Goal: Find specific page/section: Find specific page/section

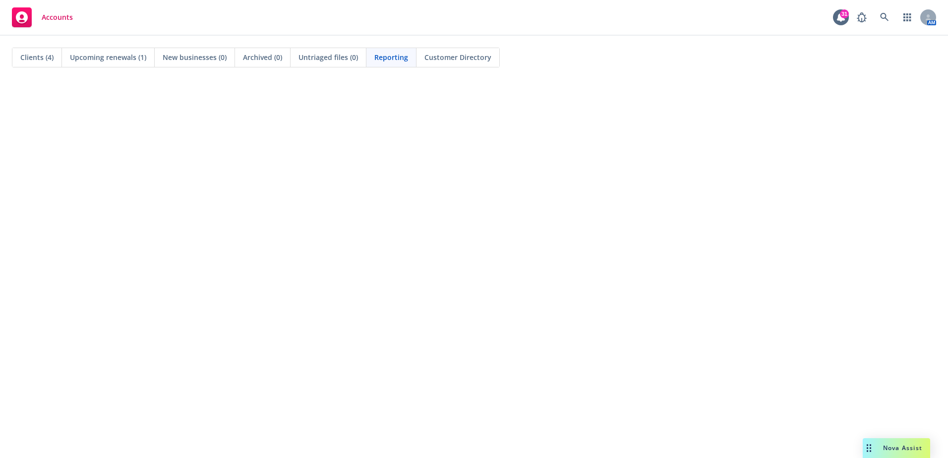
click at [887, 14] on icon at bounding box center [884, 17] width 9 height 9
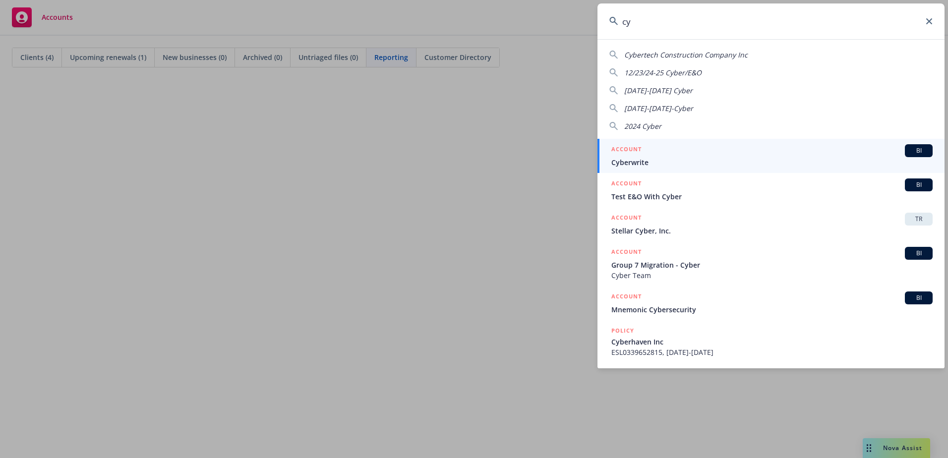
type input "c"
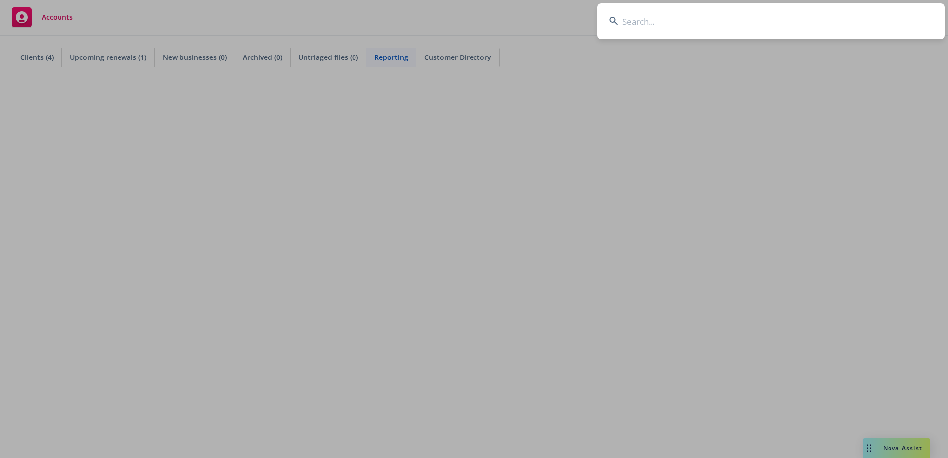
click at [624, 14] on input at bounding box center [770, 21] width 347 height 36
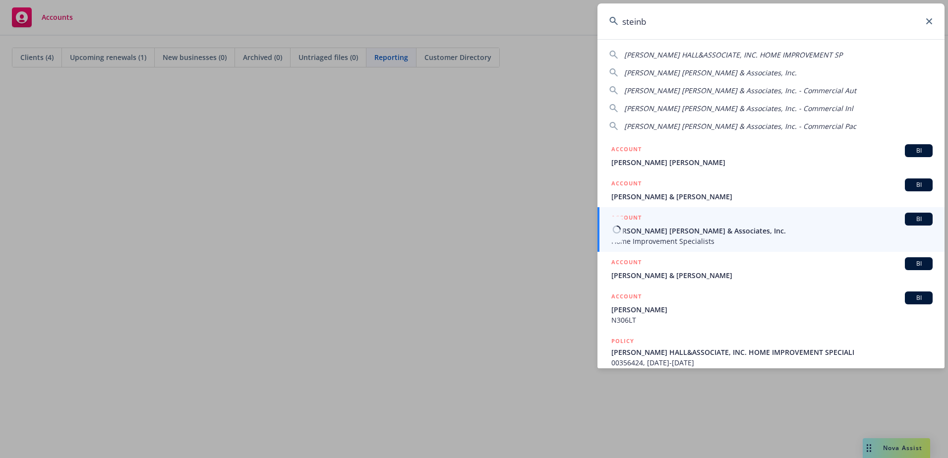
type input "steinb"
click at [700, 234] on span "Steinberg Hall & Associates, Inc." at bounding box center [771, 231] width 321 height 10
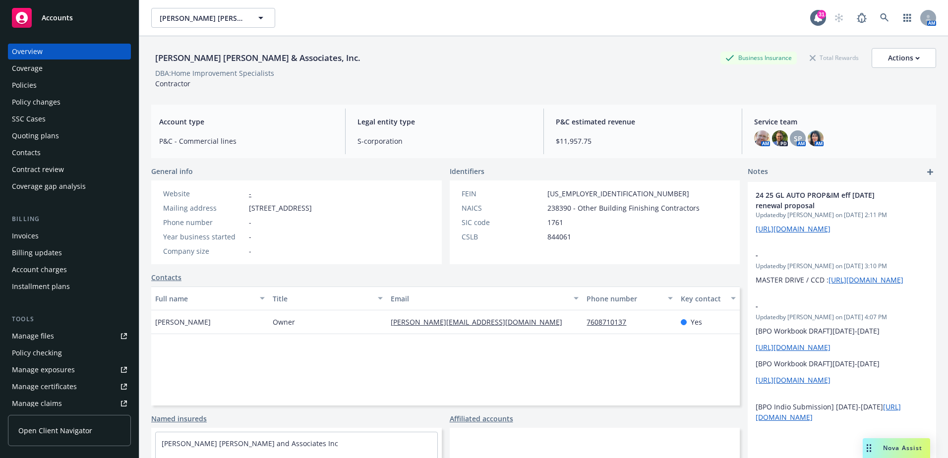
drag, startPoint x: 31, startPoint y: 80, endPoint x: 144, endPoint y: 83, distance: 113.1
click at [31, 80] on div "Policies" at bounding box center [24, 85] width 25 height 16
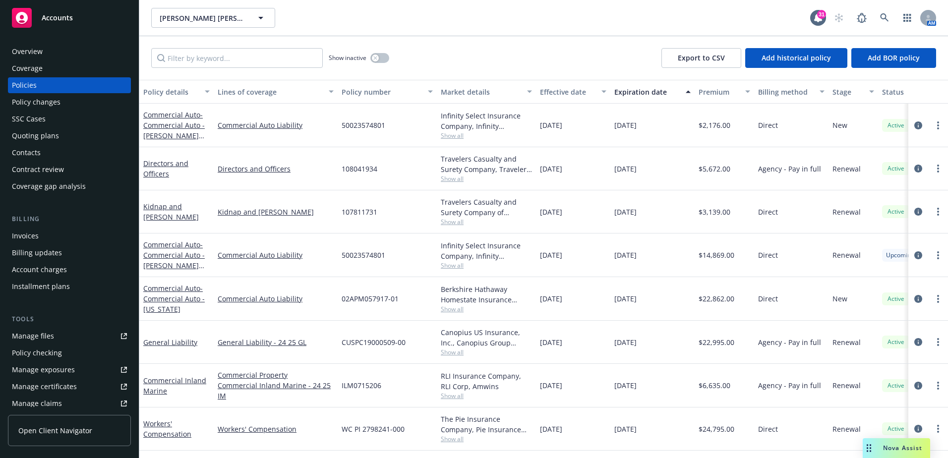
click at [639, 95] on div "Expiration date" at bounding box center [646, 92] width 65 height 10
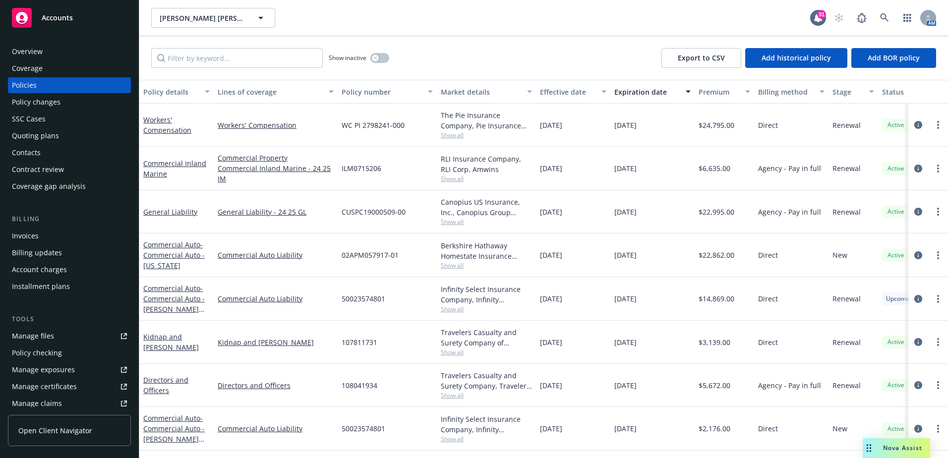
drag, startPoint x: 656, startPoint y: 302, endPoint x: 667, endPoint y: 305, distance: 11.3
click at [667, 305] on div "04/25/2026" at bounding box center [652, 299] width 84 height 44
click at [646, 306] on div "04/25/2026" at bounding box center [652, 299] width 84 height 44
drag, startPoint x: 662, startPoint y: 297, endPoint x: 601, endPoint y: 292, distance: 61.2
click at [601, 292] on div "Commercial Auto - Commercial Auto - Anthony Ibarra Standalone 25-26 Commercial …" at bounding box center [617, 299] width 957 height 44
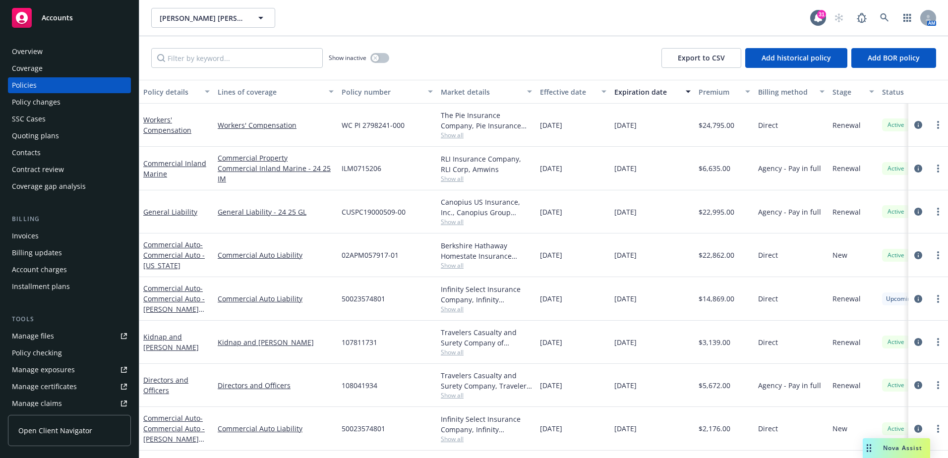
drag, startPoint x: 601, startPoint y: 292, endPoint x: 653, endPoint y: 314, distance: 56.4
click at [653, 314] on div "04/25/2026" at bounding box center [652, 299] width 84 height 44
drag, startPoint x: 662, startPoint y: 307, endPoint x: 537, endPoint y: 300, distance: 124.6
click at [537, 300] on div "Commercial Auto - Commercial Auto - Anthony Ibarra Standalone 25-26 Commercial …" at bounding box center [617, 299] width 957 height 44
drag, startPoint x: 537, startPoint y: 300, endPoint x: 540, endPoint y: 308, distance: 8.5
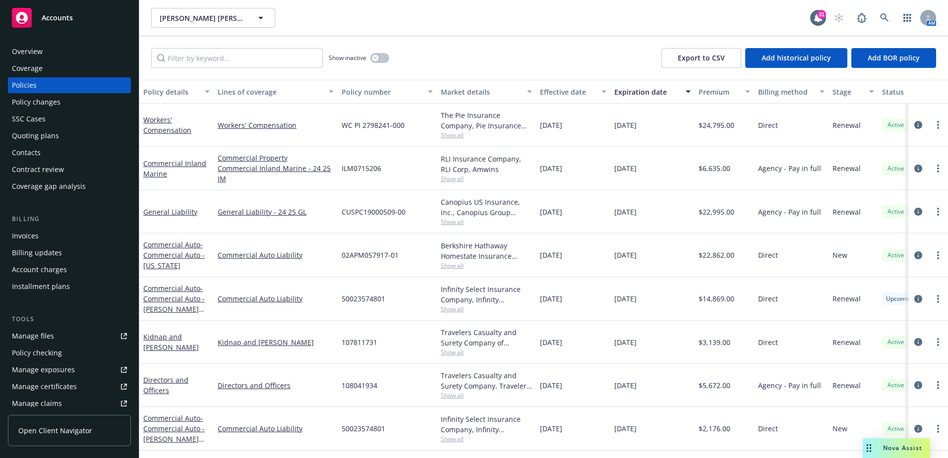
click at [540, 308] on div "10/25/2025" at bounding box center [573, 299] width 74 height 44
click at [42, 51] on div "Overview" at bounding box center [69, 52] width 115 height 16
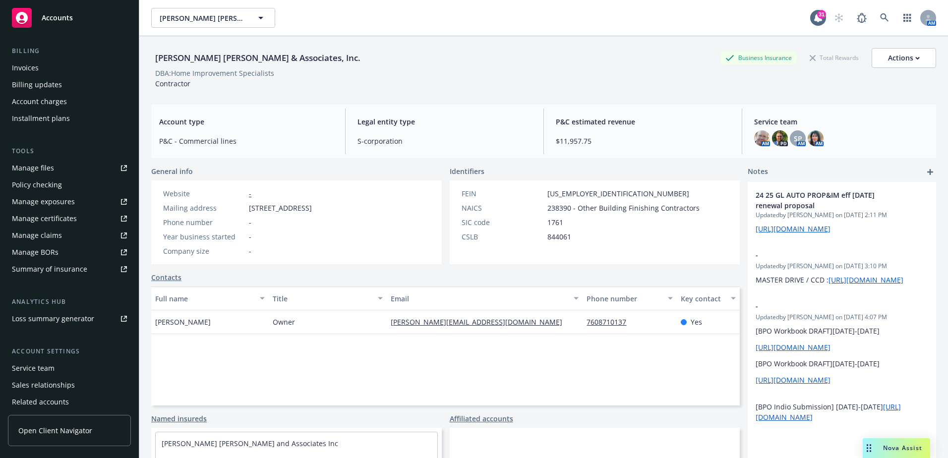
scroll to position [198, 0]
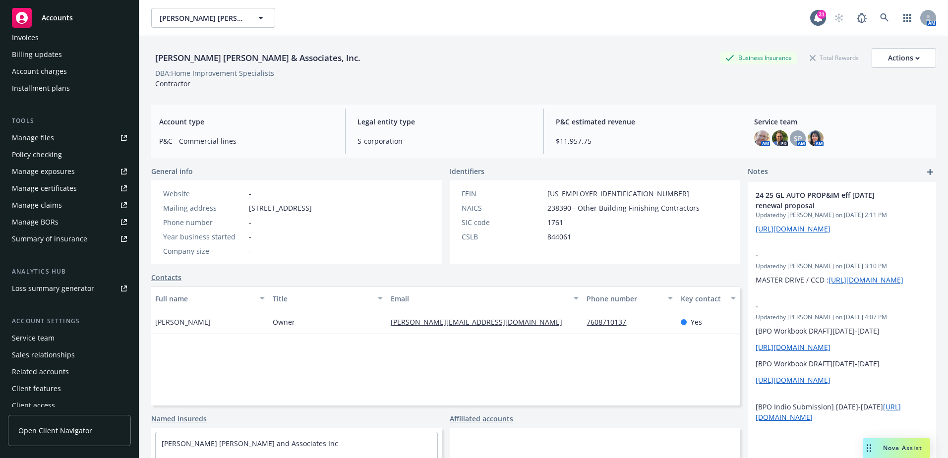
click at [58, 337] on div "Service team" at bounding box center [69, 338] width 115 height 16
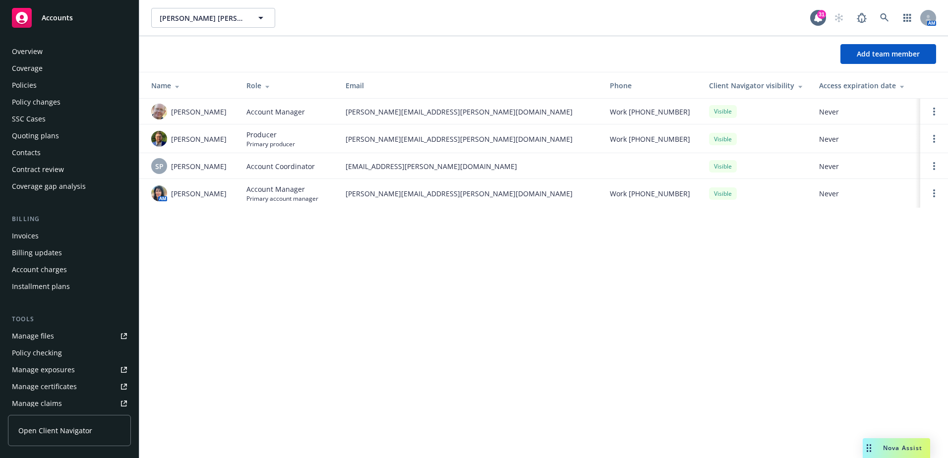
click at [34, 53] on div "Overview" at bounding box center [27, 52] width 31 height 16
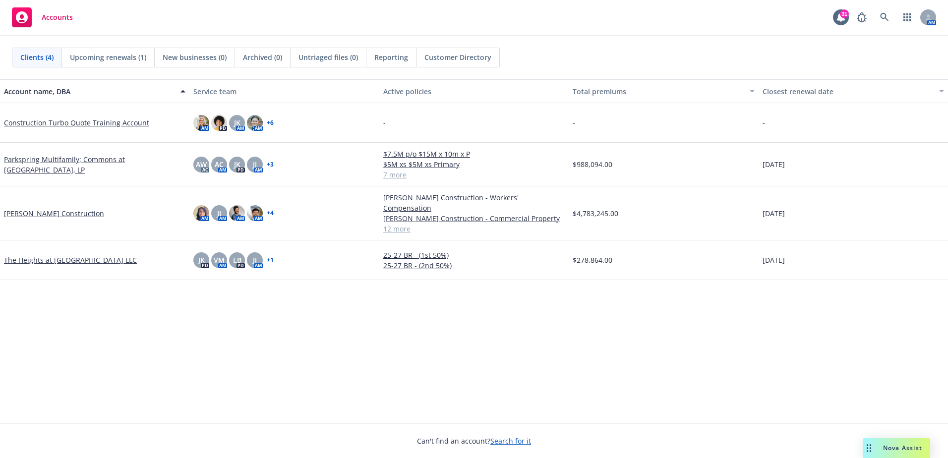
click at [386, 61] on span "Reporting" at bounding box center [391, 57] width 34 height 10
